Goal: Information Seeking & Learning: Learn about a topic

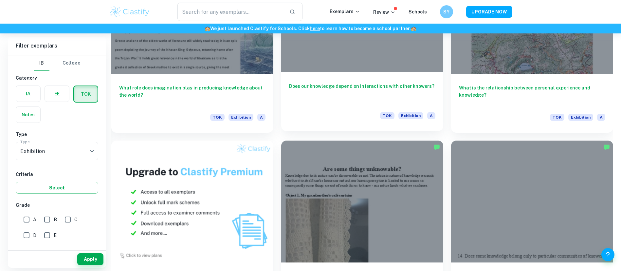
scroll to position [457, 0]
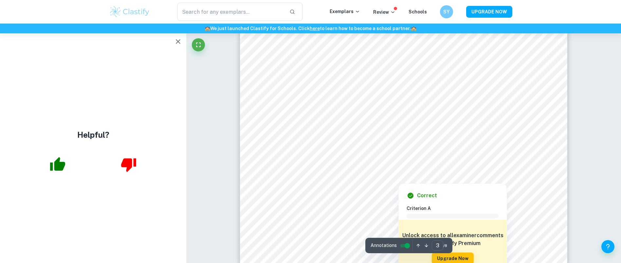
scroll to position [1274, 0]
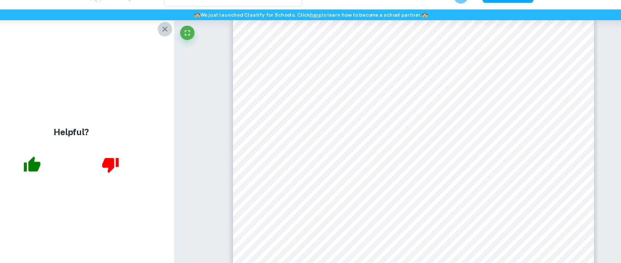
click at [178, 40] on icon "button" at bounding box center [178, 42] width 8 height 8
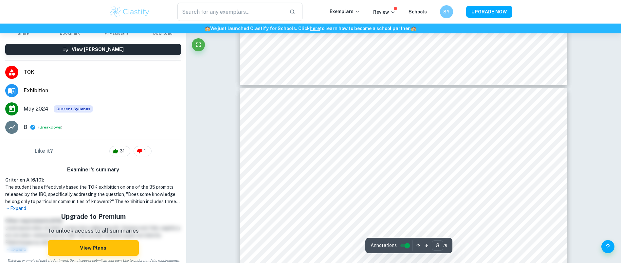
scroll to position [3314, 0]
type input "6"
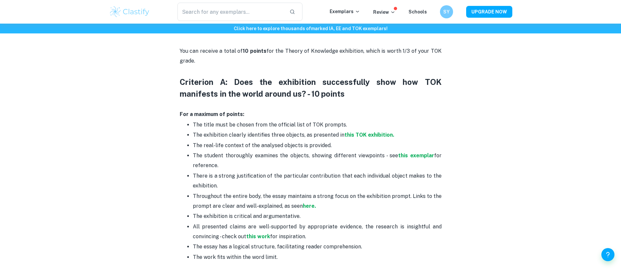
scroll to position [286, 0]
click at [235, 142] on p "The real-life context of the analysed objects is provided." at bounding box center [317, 145] width 249 height 10
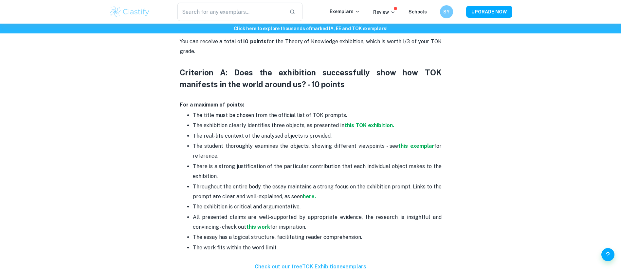
scroll to position [296, 0]
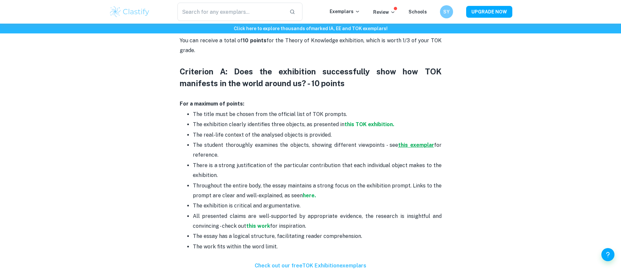
click at [406, 143] on strong "this exemplar" at bounding box center [416, 145] width 36 height 6
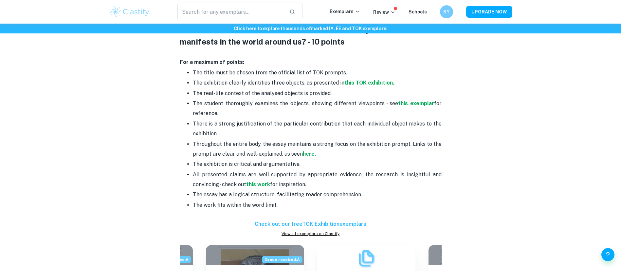
scroll to position [338, 0]
click at [395, 142] on p "Throughout the entire body, the essay maintains a strong focus on the exhibitio…" at bounding box center [317, 148] width 249 height 20
click at [307, 154] on strong "here." at bounding box center [309, 153] width 13 height 6
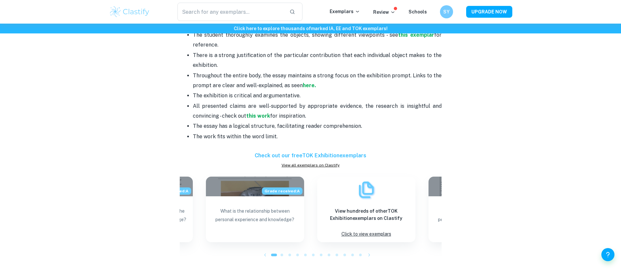
scroll to position [406, 0]
click at [255, 115] on strong "this work" at bounding box center [258, 115] width 24 height 6
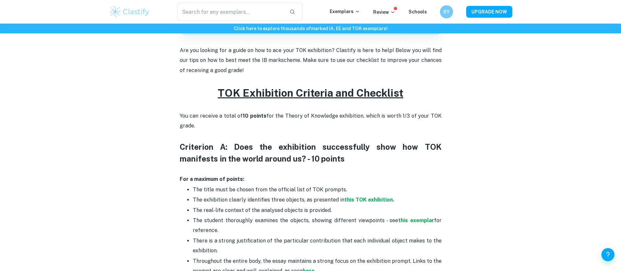
scroll to position [222, 0]
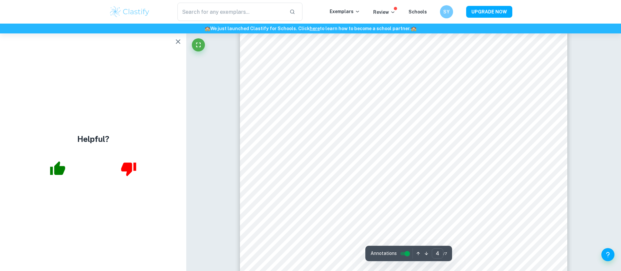
scroll to position [1542, 0]
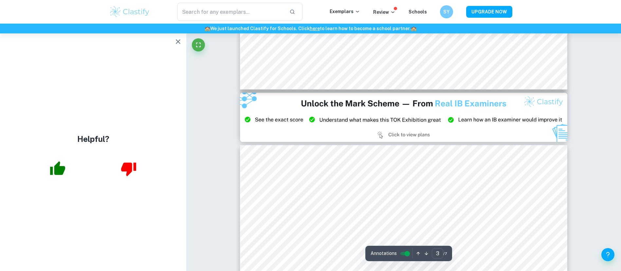
type input "2"
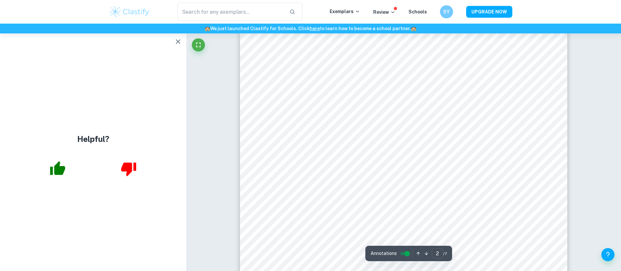
scroll to position [609, 0]
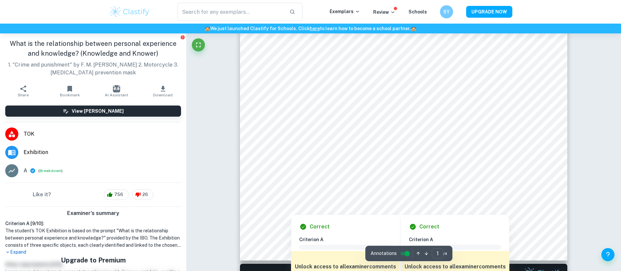
scroll to position [204, 0]
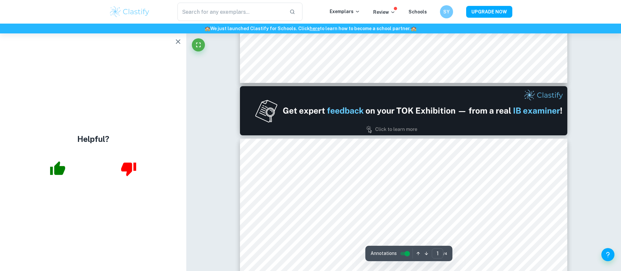
type input "2"
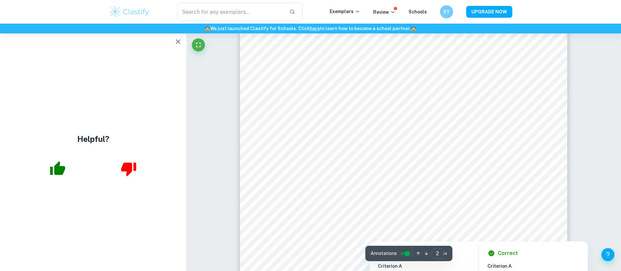
scroll to position [633, 0]
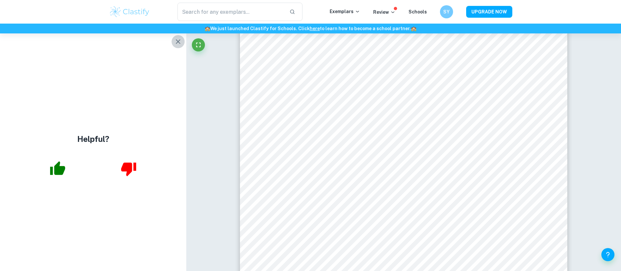
click at [176, 40] on icon "button" at bounding box center [178, 41] width 5 height 5
